Goal: Navigation & Orientation: Find specific page/section

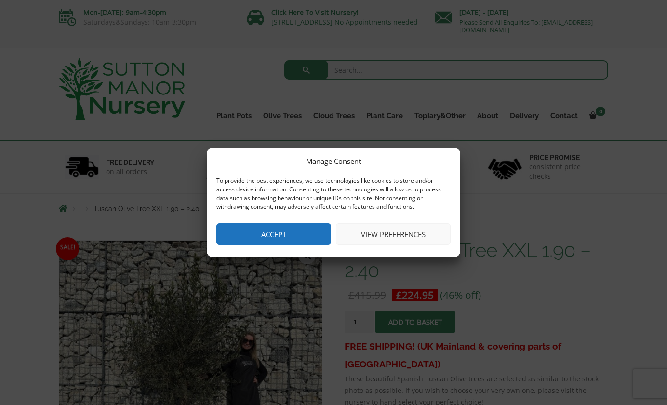
click at [315, 235] on button "Accept" at bounding box center [273, 234] width 115 height 22
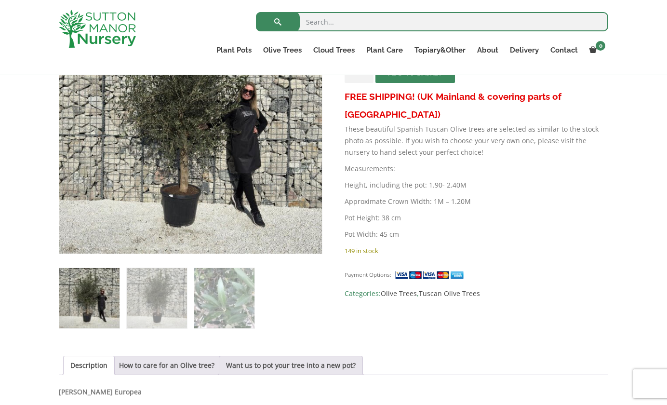
scroll to position [234, 0]
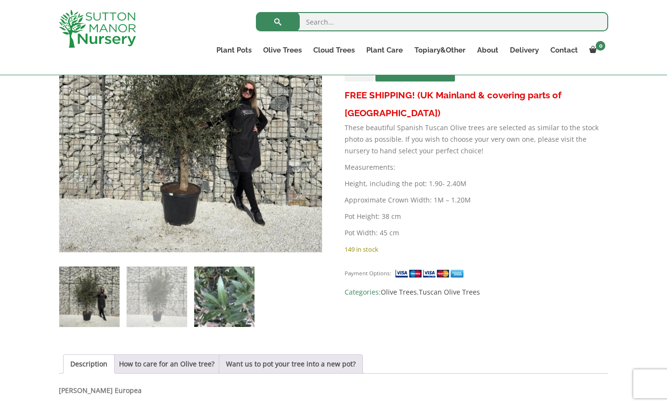
click at [232, 294] on img at bounding box center [224, 297] width 60 height 60
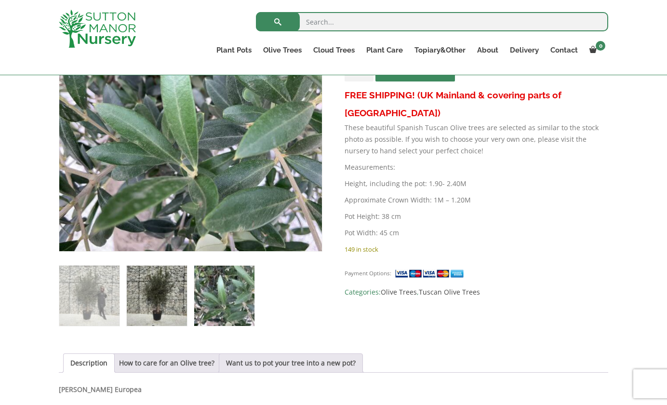
click at [183, 298] on img at bounding box center [157, 296] width 60 height 60
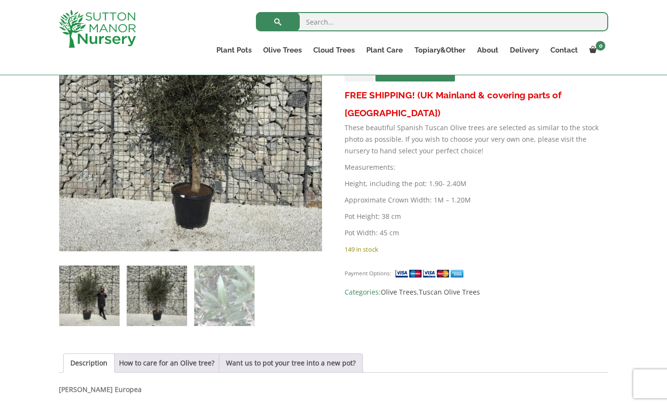
click at [108, 301] on img at bounding box center [89, 296] width 60 height 60
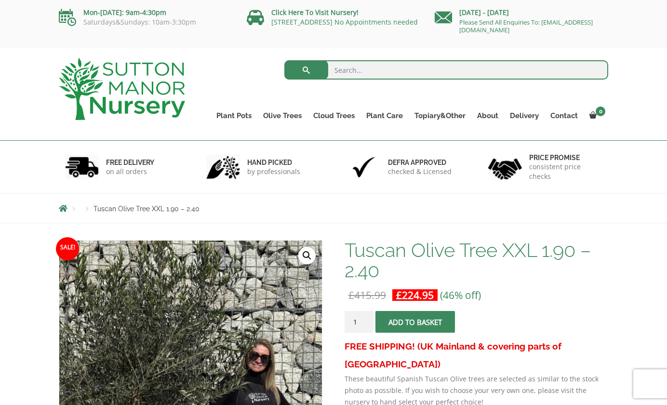
scroll to position [0, 0]
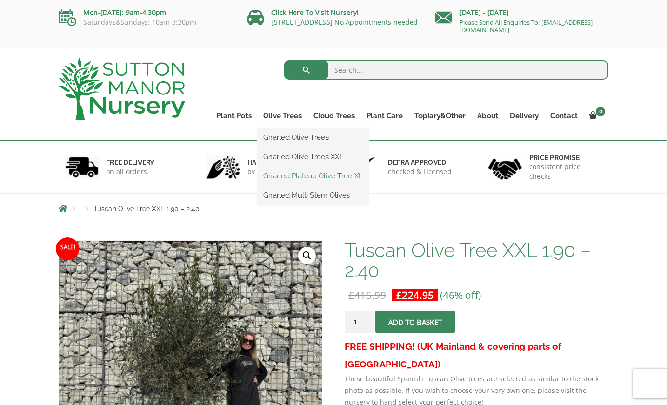
click at [324, 175] on link "Gnarled Plateau Olive Tree XL" at bounding box center [312, 176] width 111 height 14
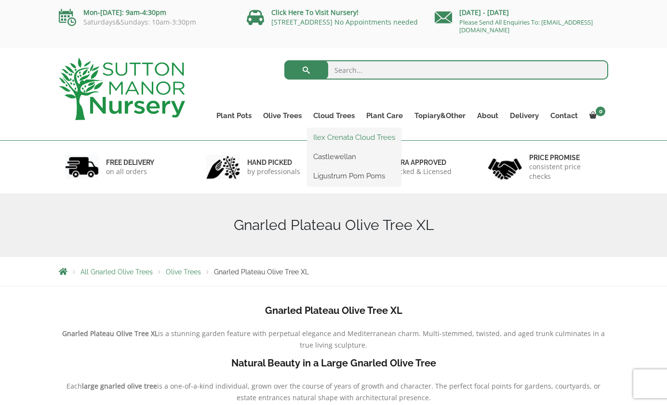
click at [350, 137] on link "Ilex Crenata Cloud Trees" at bounding box center [353, 137] width 93 height 14
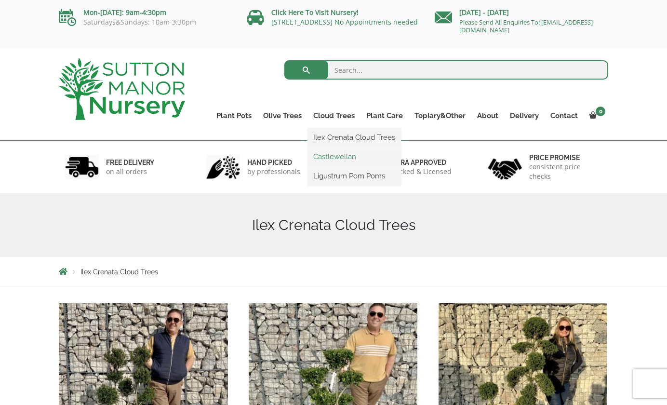
click at [343, 157] on link "Castlewellan" at bounding box center [353, 156] width 93 height 14
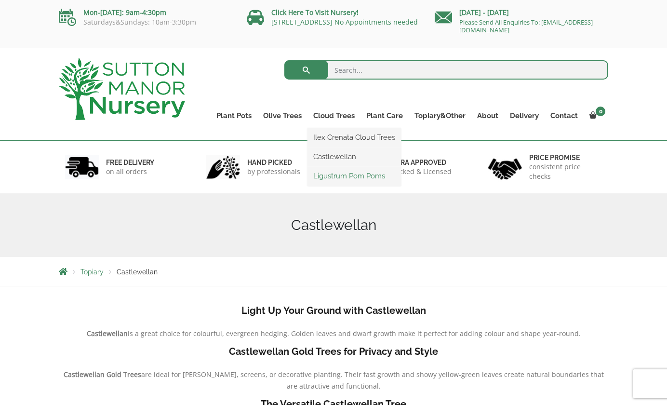
click at [343, 175] on link "Ligustrum Pom Poms" at bounding box center [353, 176] width 93 height 14
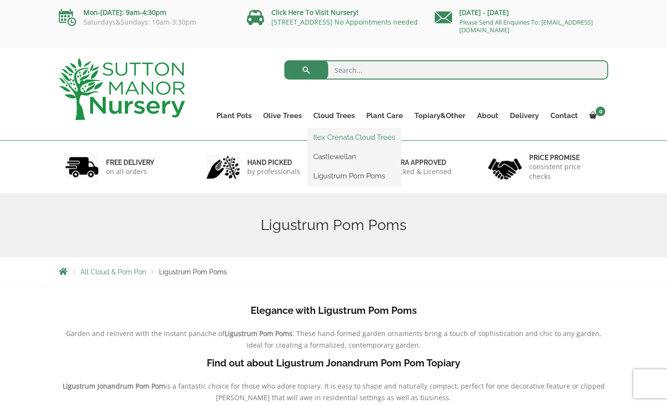
click at [345, 137] on link "Ilex Crenata Cloud Trees" at bounding box center [353, 137] width 93 height 14
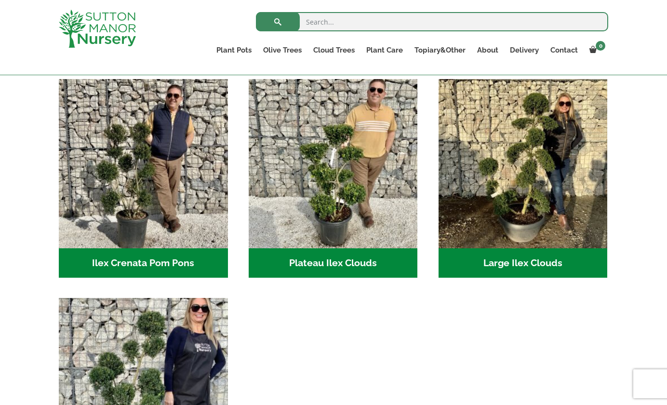
scroll to position [207, 0]
click at [501, 267] on h2 "Large Ilex Clouds (48)" at bounding box center [523, 263] width 169 height 30
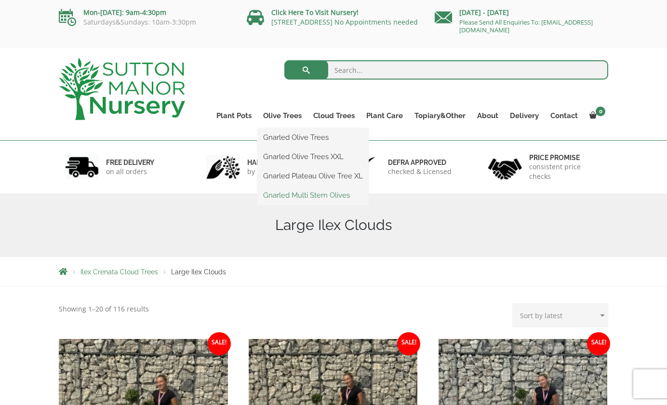
click at [337, 195] on link "Gnarled Multi Stem Olives" at bounding box center [312, 195] width 111 height 14
